Goal: Transaction & Acquisition: Purchase product/service

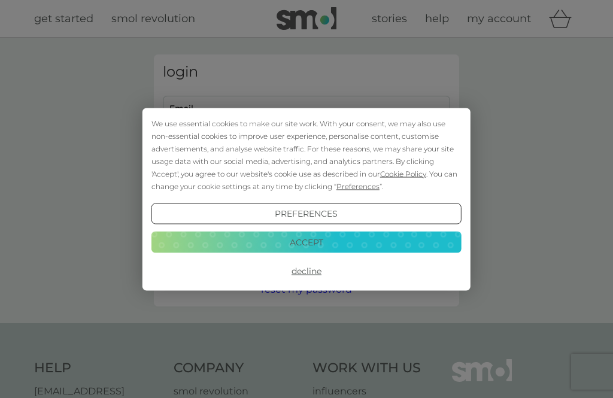
click at [278, 111] on div "We use essential cookies to make our site work. With your consent, we may also …" at bounding box center [306, 199] width 328 height 183
click at [317, 239] on button "Accept" at bounding box center [306, 243] width 310 height 22
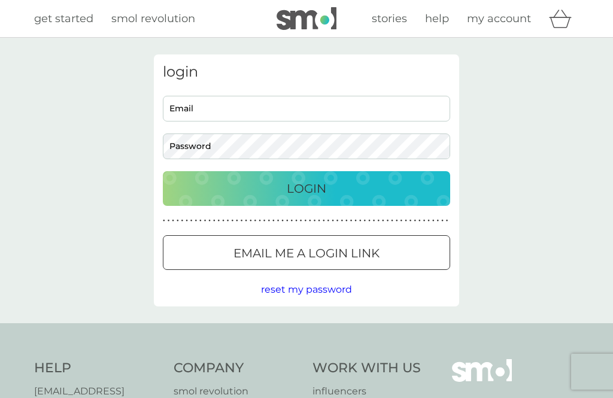
click at [285, 106] on input "Email" at bounding box center [306, 109] width 287 height 26
type input "[EMAIL_ADDRESS][DOMAIN_NAME]"
click at [306, 188] on button "Login" at bounding box center [306, 188] width 287 height 35
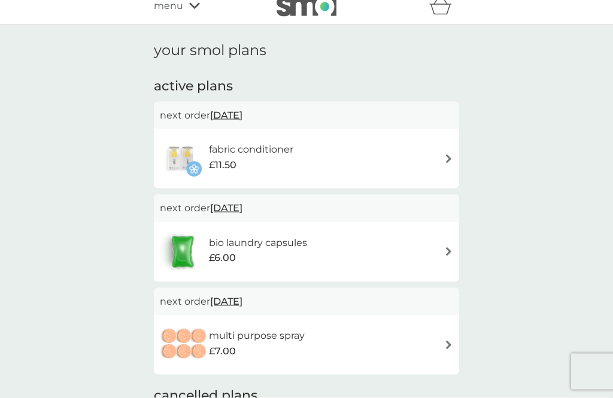
scroll to position [13, 0]
click at [441, 154] on div "fabric conditioner £11.50" at bounding box center [306, 158] width 293 height 42
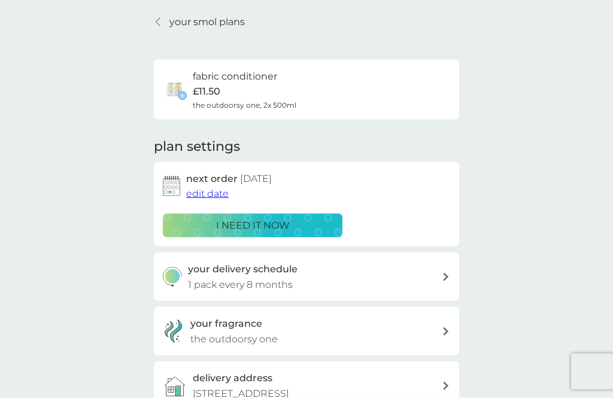
scroll to position [43, 0]
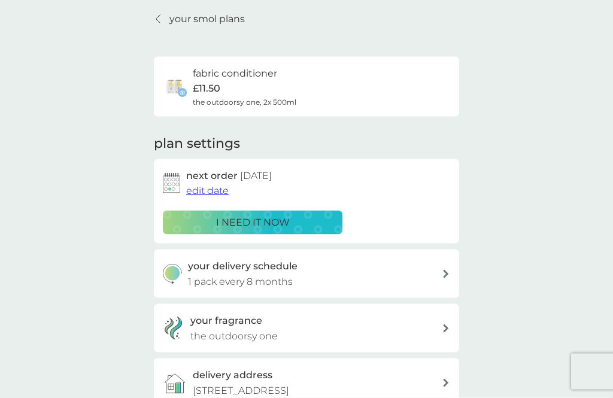
click at [259, 224] on p "i need it now" at bounding box center [253, 223] width 74 height 16
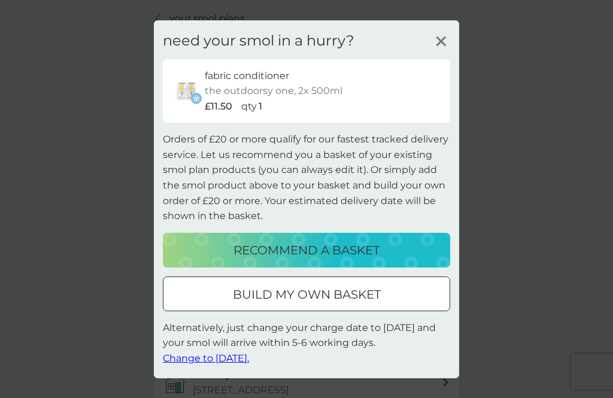
click at [326, 300] on div at bounding box center [306, 294] width 43 height 13
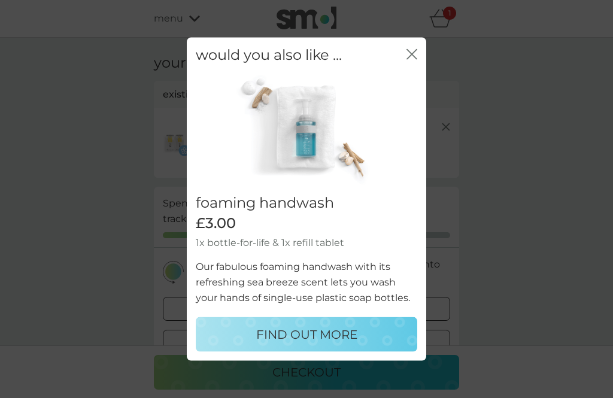
click at [408, 59] on icon "close" at bounding box center [411, 53] width 11 height 11
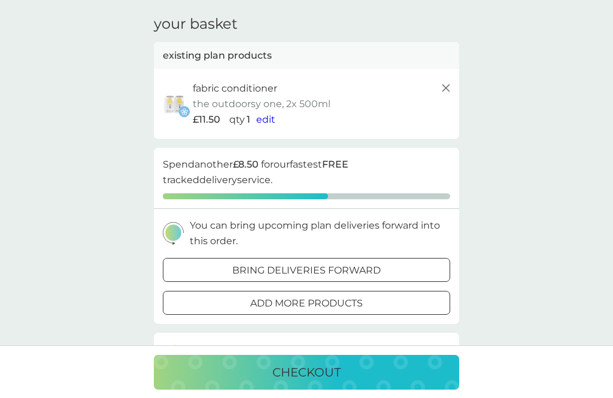
scroll to position [38, 0]
click at [323, 265] on div at bounding box center [306, 271] width 43 height 13
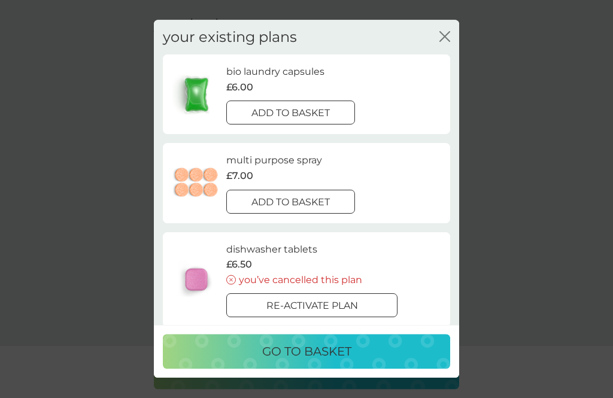
scroll to position [39, 0]
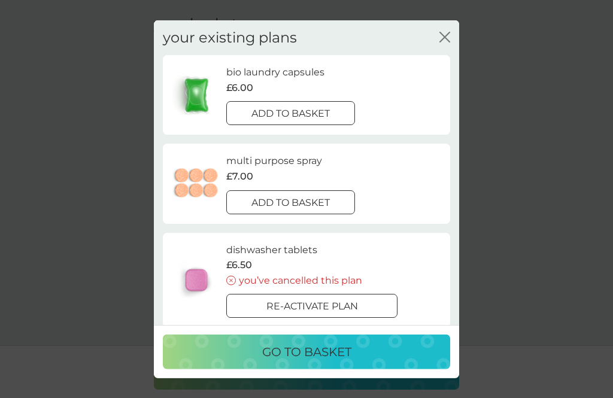
click at [294, 108] on div at bounding box center [290, 114] width 43 height 13
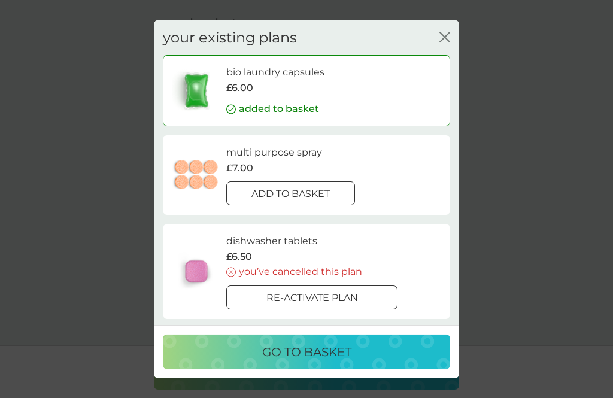
click at [325, 361] on p "go to basket" at bounding box center [306, 351] width 89 height 19
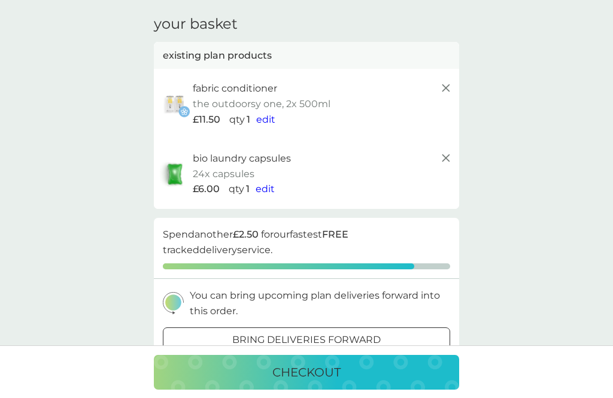
click at [266, 187] on span "edit" at bounding box center [265, 188] width 19 height 11
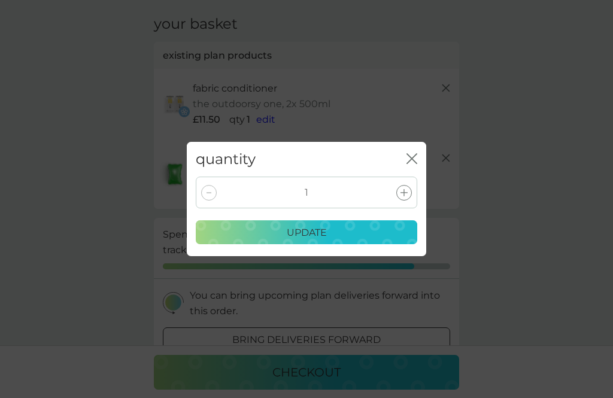
click at [407, 192] on icon at bounding box center [403, 192] width 7 height 7
click at [302, 230] on p "update" at bounding box center [307, 233] width 40 height 16
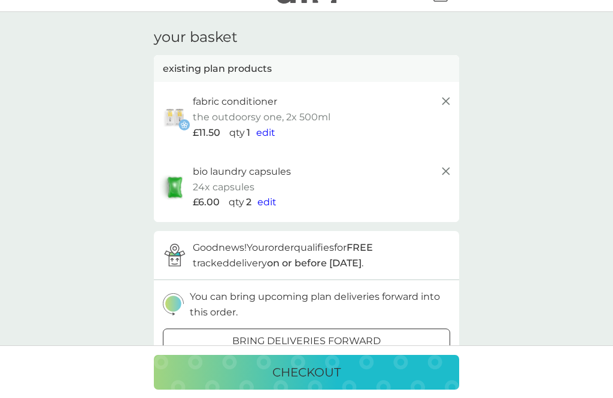
scroll to position [23, 0]
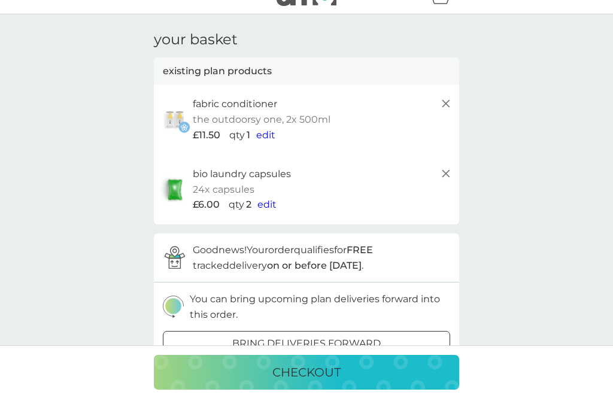
click at [324, 382] on p "checkout" at bounding box center [306, 372] width 68 height 19
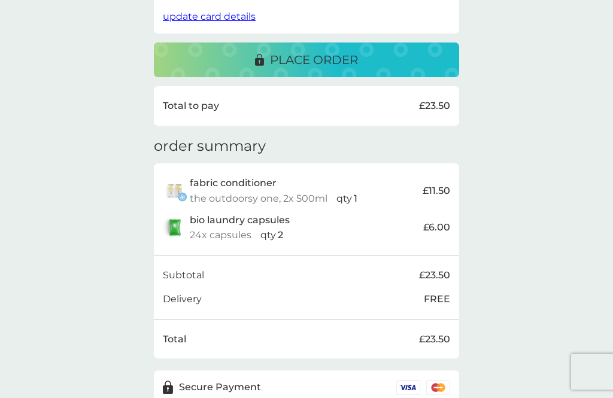
scroll to position [288, 0]
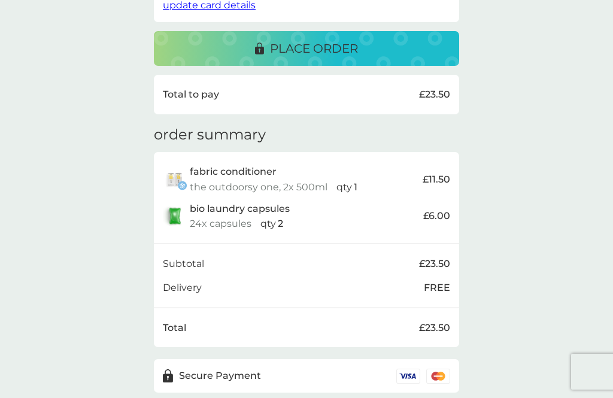
click at [475, 339] on div "delivery address Norma Swann 22 Muirfield Ave Doncaster DN4 6UP change delivery…" at bounding box center [306, 79] width 613 height 660
click at [438, 378] on div "Secure Payment" at bounding box center [306, 376] width 305 height 34
click at [447, 369] on icon at bounding box center [438, 376] width 23 height 14
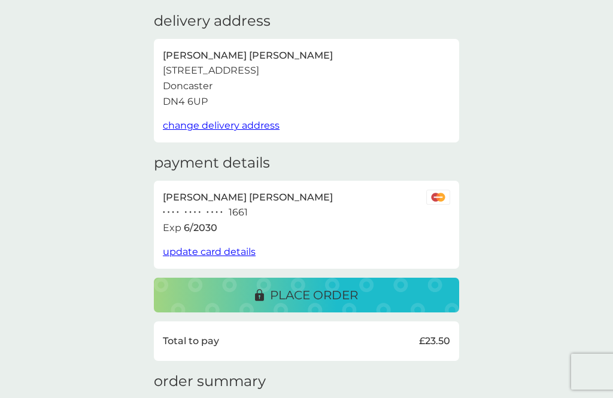
scroll to position [44, 0]
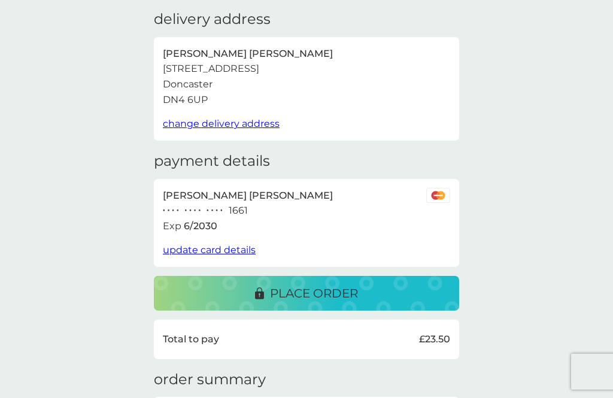
click at [308, 287] on p "place order" at bounding box center [314, 293] width 88 height 19
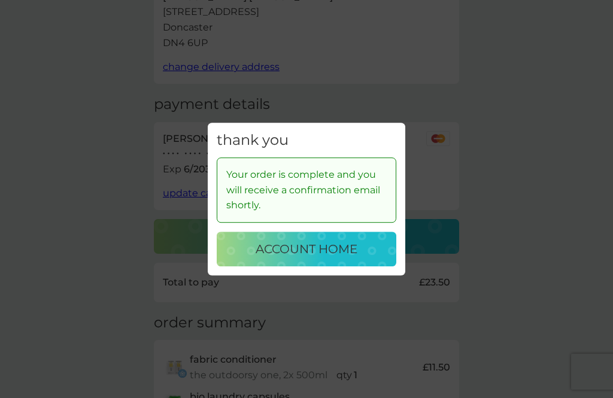
scroll to position [110, 0]
